Goal: Task Accomplishment & Management: Manage account settings

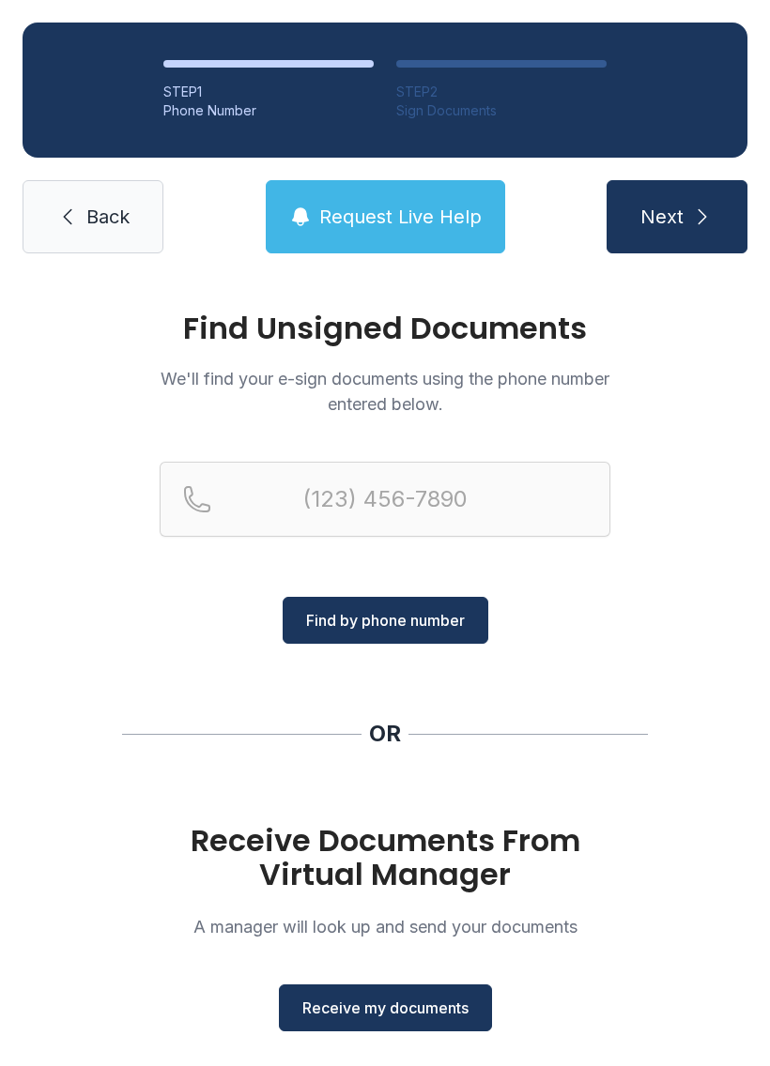
click at [403, 995] on button "Receive my documents" at bounding box center [385, 1007] width 213 height 47
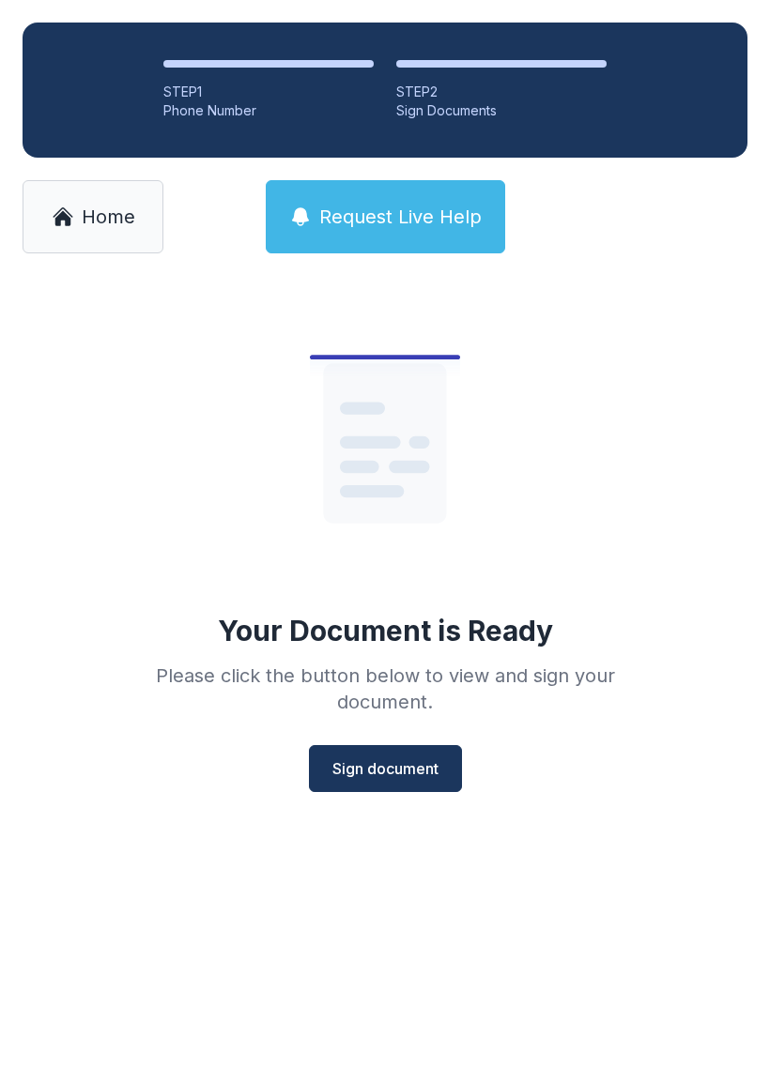
click at [429, 763] on span "Sign document" at bounding box center [385, 768] width 106 height 23
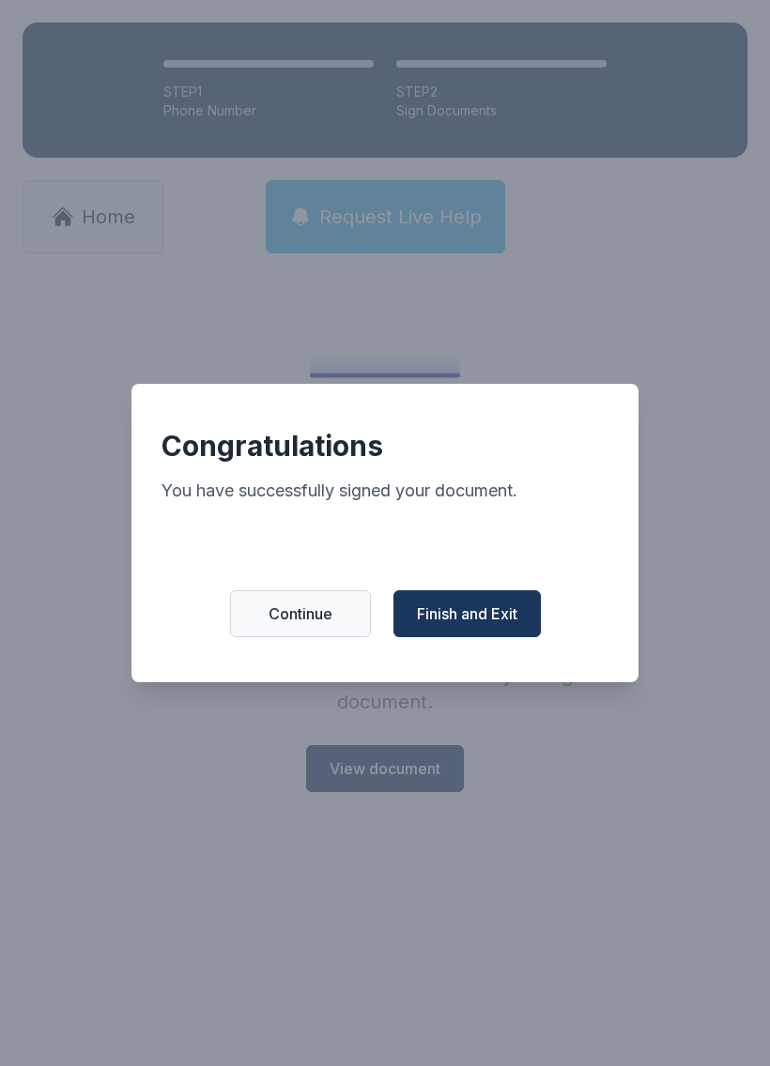
click at [491, 610] on button "Finish and Exit" at bounding box center [466, 613] width 147 height 47
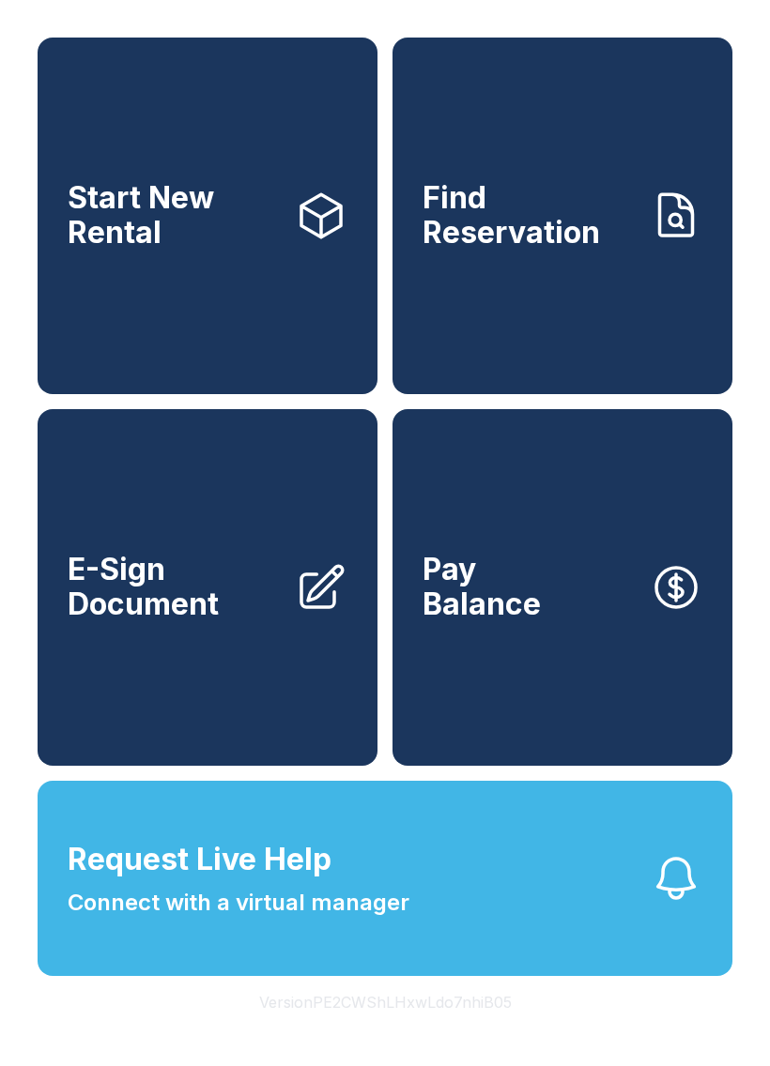
click at [529, 617] on span "Pay Balance" at bounding box center [481, 587] width 118 height 69
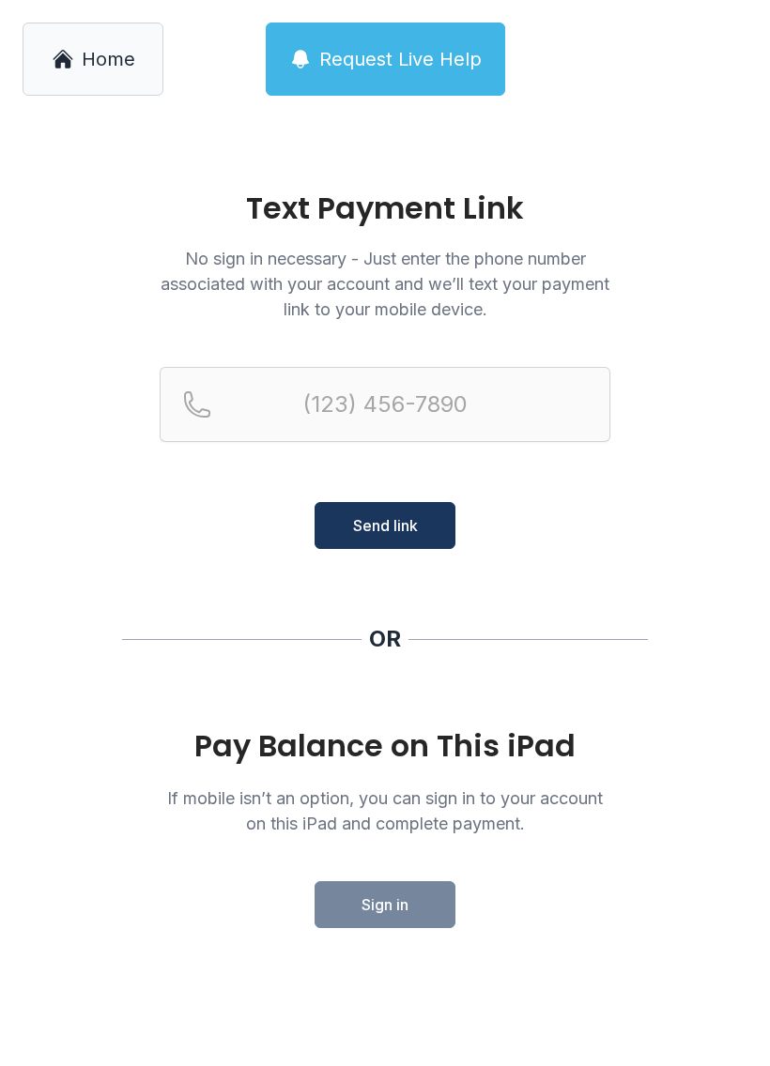
click at [93, 53] on span "Home" at bounding box center [108, 59] width 53 height 26
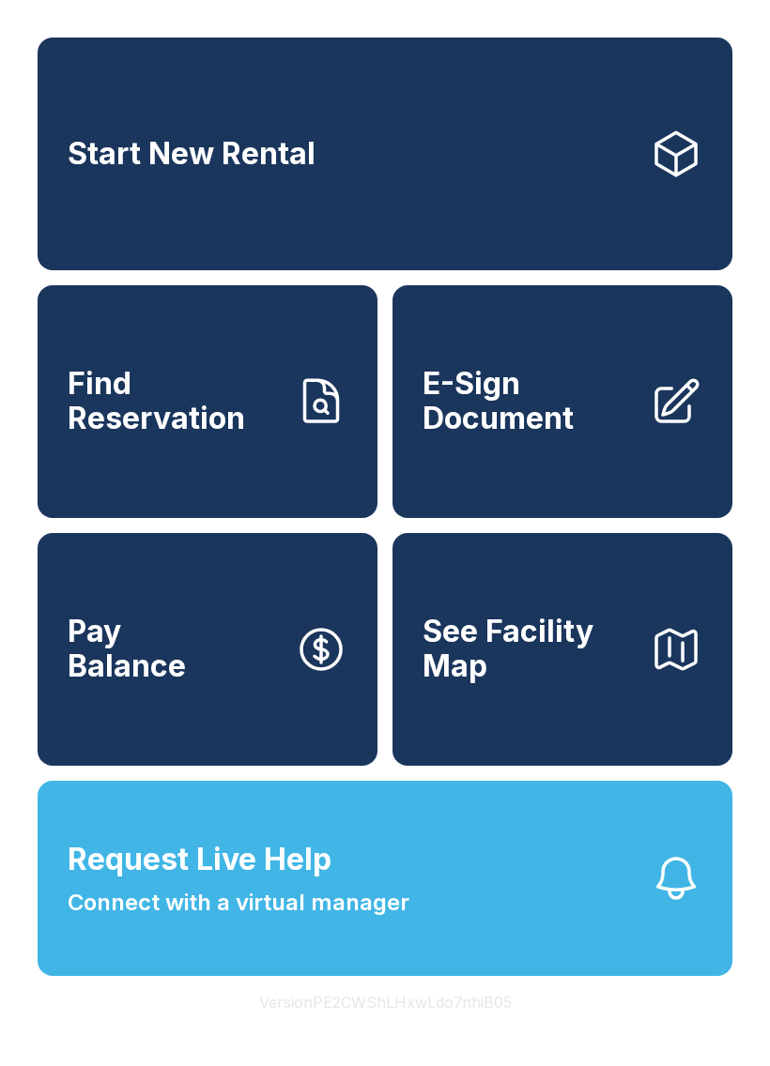
click at [236, 709] on link "Pay Balance" at bounding box center [208, 649] width 340 height 233
